Goal: Navigation & Orientation: Find specific page/section

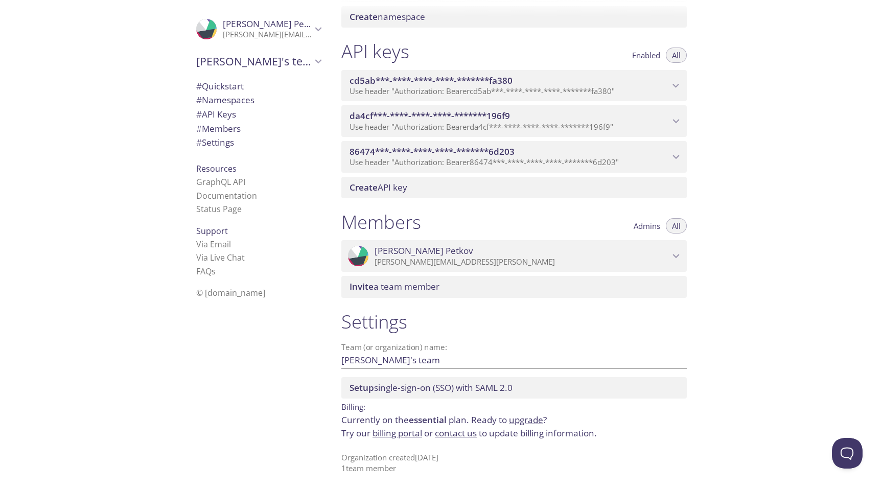
scroll to position [238, 0]
click at [312, 25] on icon "Ivan Petkov" at bounding box center [318, 28] width 13 height 13
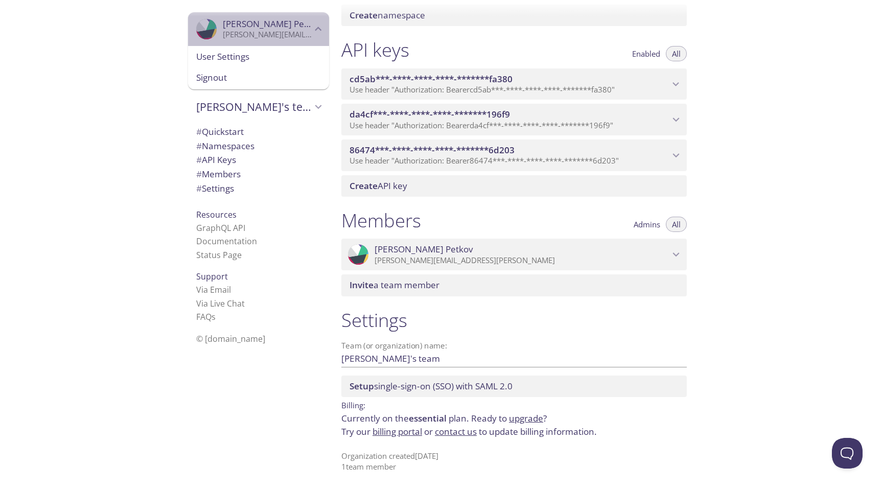
click at [312, 25] on icon "Ivan Petkov" at bounding box center [318, 28] width 13 height 13
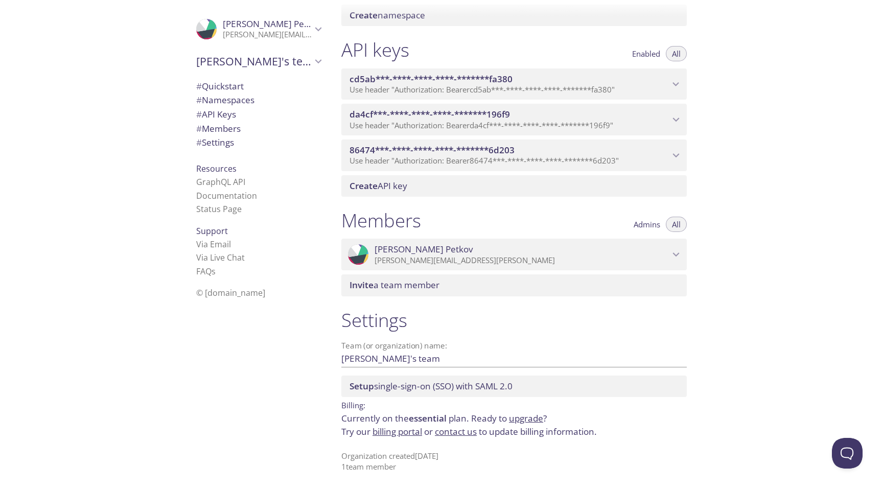
click at [228, 122] on div "# Members" at bounding box center [258, 129] width 141 height 14
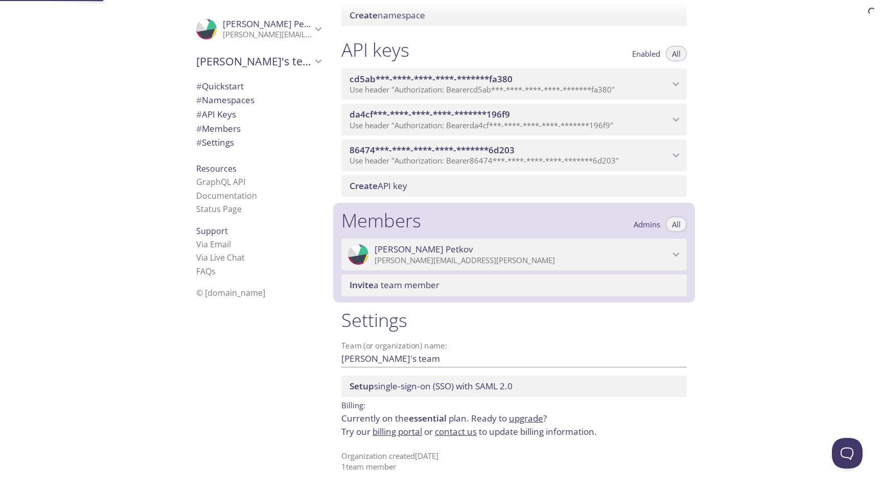
click at [226, 115] on span "# API Keys" at bounding box center [216, 114] width 40 height 12
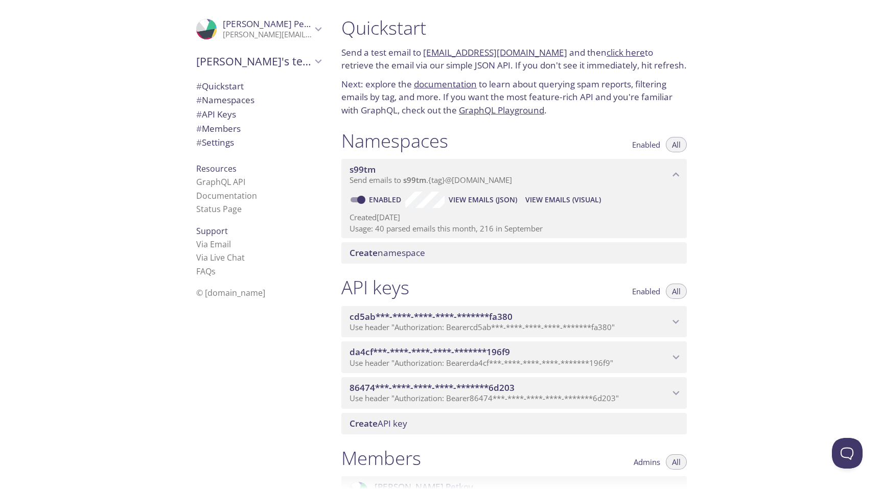
click at [220, 144] on span "# Settings" at bounding box center [215, 142] width 38 height 12
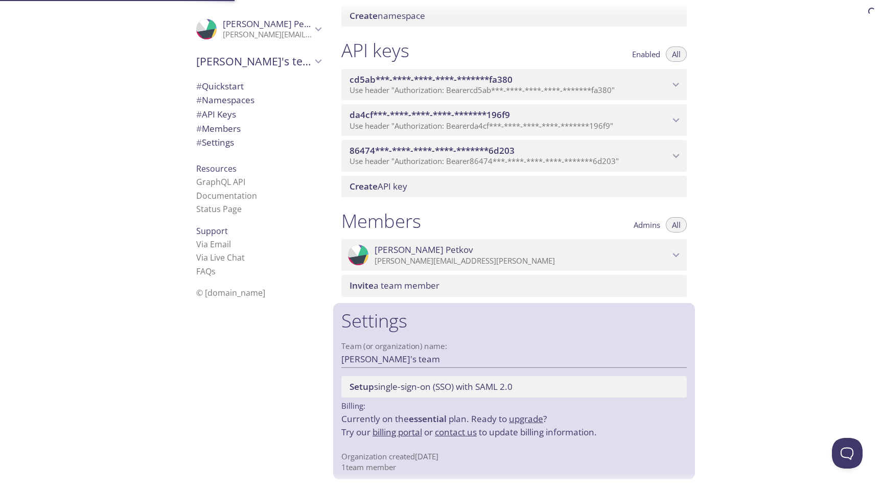
scroll to position [238, 0]
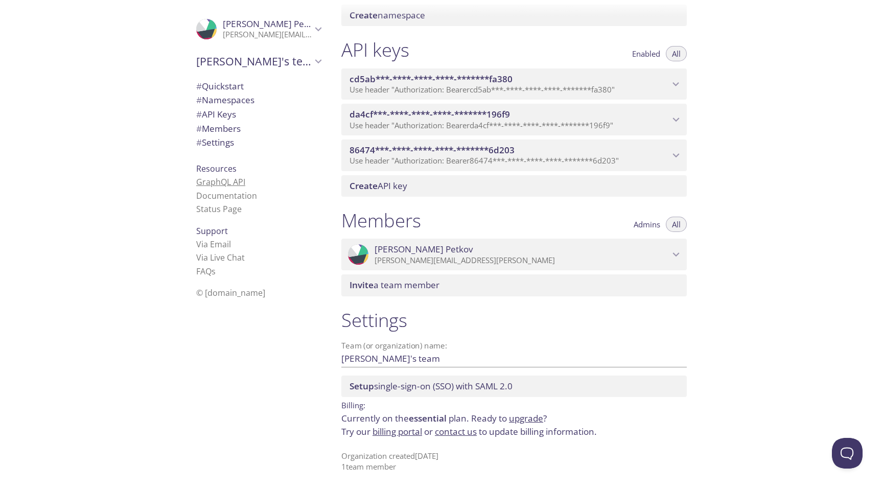
click at [215, 185] on link "GraphQL API" at bounding box center [220, 181] width 49 height 11
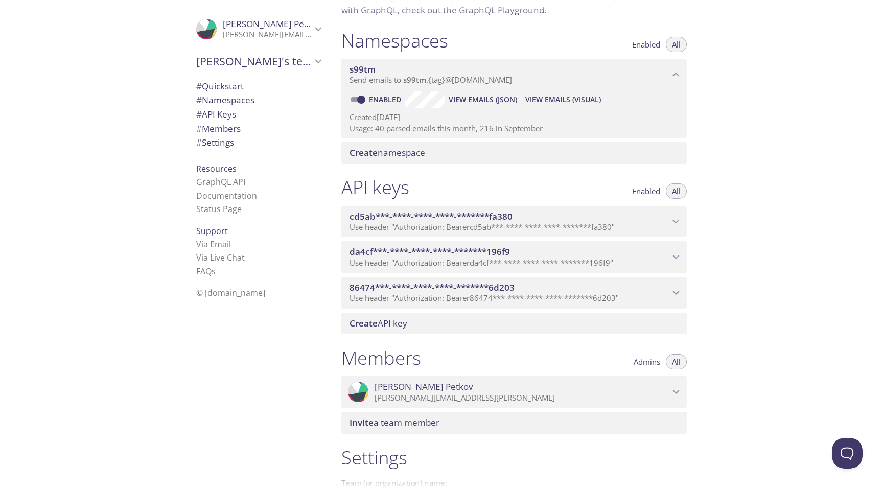
scroll to position [0, 0]
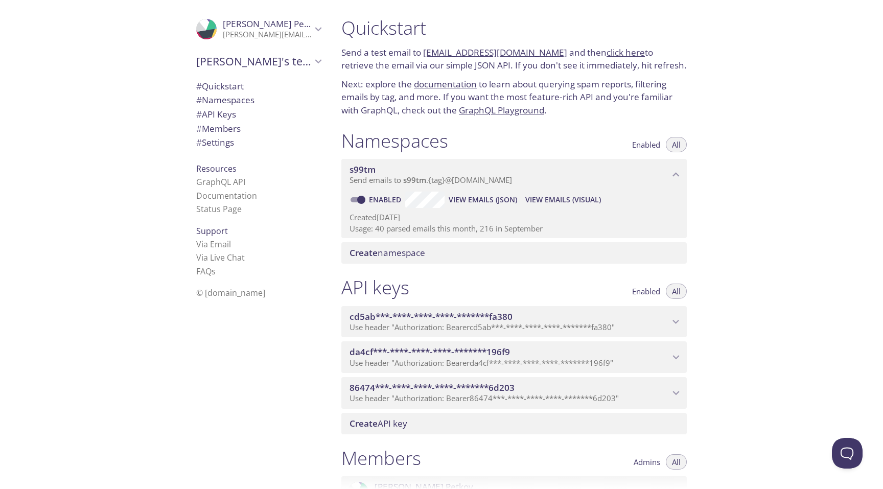
click at [681, 174] on icon "s99tm namespace" at bounding box center [675, 174] width 13 height 13
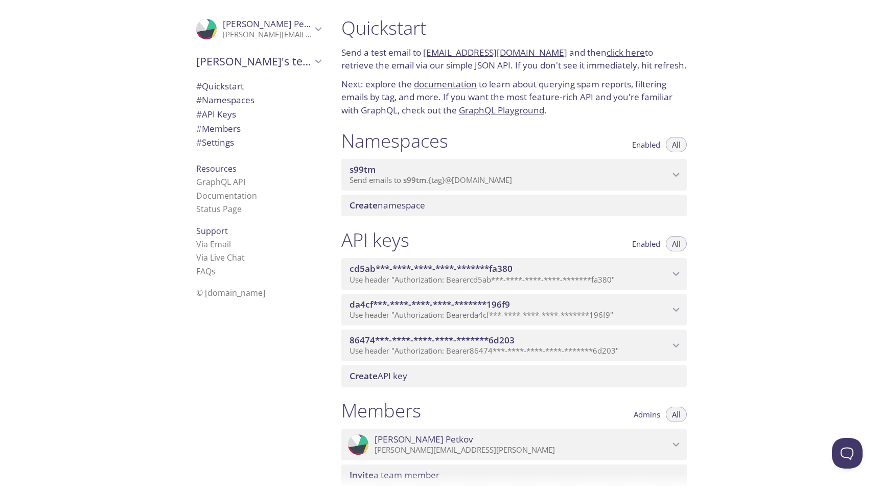
click at [680, 168] on icon "s99tm namespace" at bounding box center [675, 174] width 13 height 13
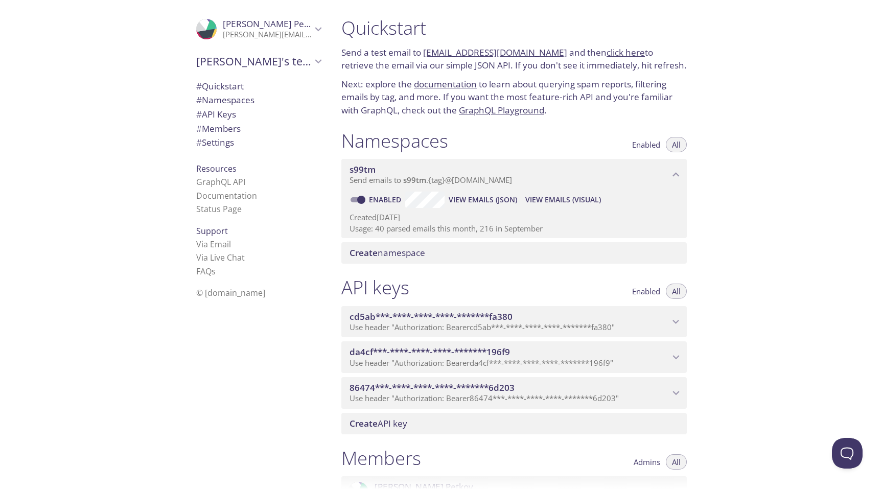
click at [439, 177] on span "Send emails to s99tm . {tag} @[DOMAIN_NAME]" at bounding box center [431, 180] width 162 height 10
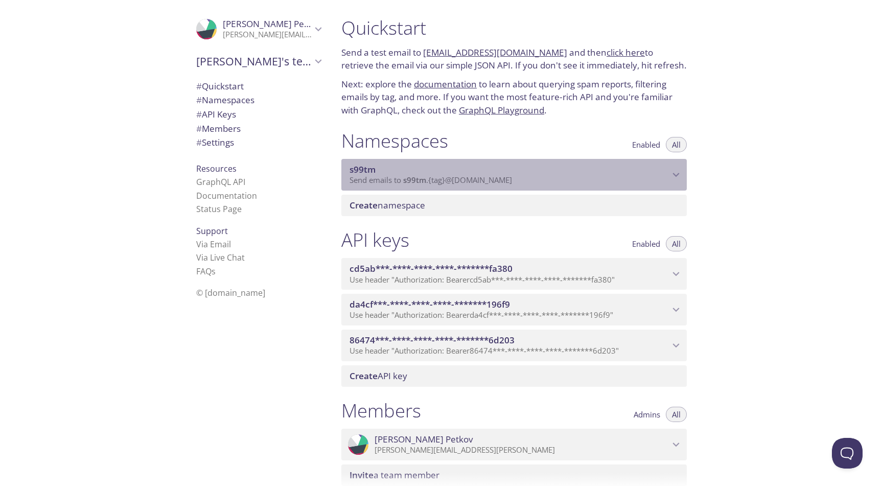
click at [451, 162] on div "s99tm Send emails to s99tm . {tag} @[DOMAIN_NAME]" at bounding box center [513, 175] width 345 height 32
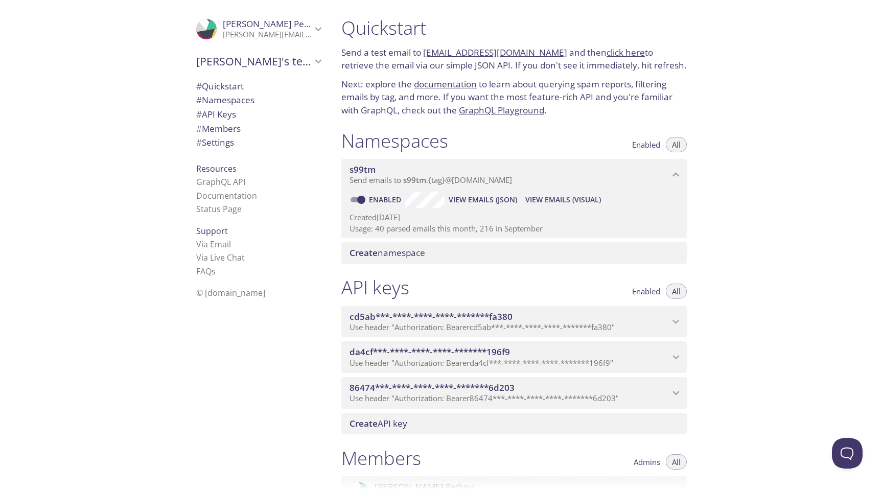
click at [437, 84] on link "documentation" at bounding box center [445, 84] width 63 height 12
